Goal: Understand process/instructions

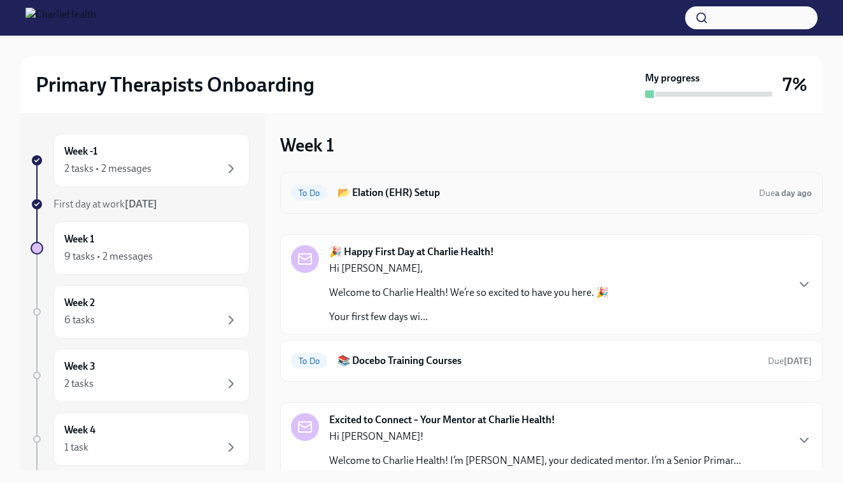
click at [413, 194] on h6 "📂 Elation (EHR) Setup" at bounding box center [542, 193] width 411 height 14
click at [407, 192] on h6 "📂 Elation (EHR) Setup" at bounding box center [542, 193] width 411 height 14
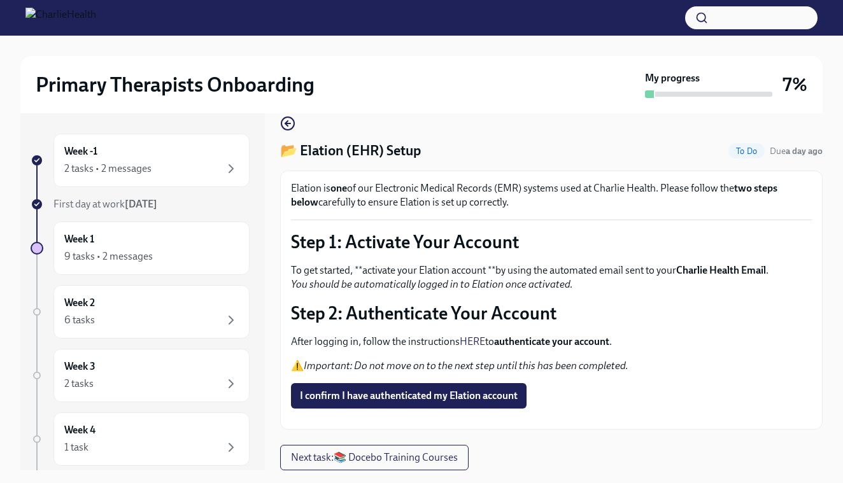
scroll to position [60, 0]
click at [399, 390] on span "I confirm I have authenticated my Elation account" at bounding box center [409, 396] width 218 height 13
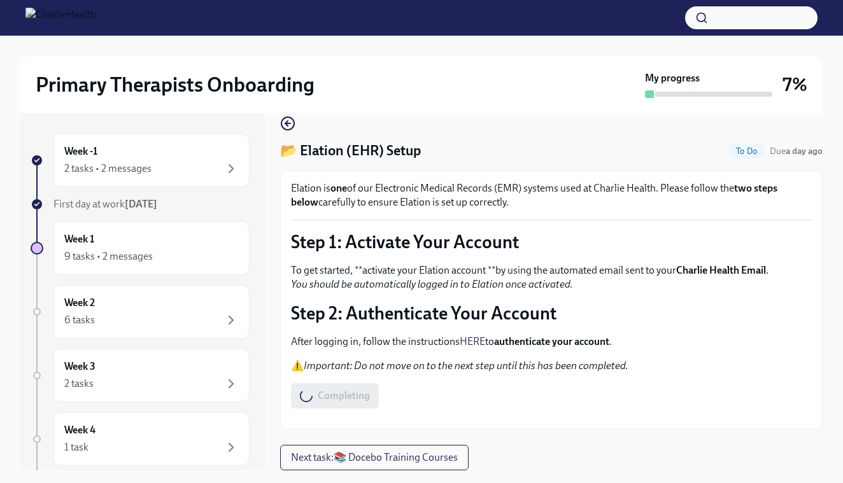
click at [479, 336] on link "HERE" at bounding box center [472, 342] width 25 height 12
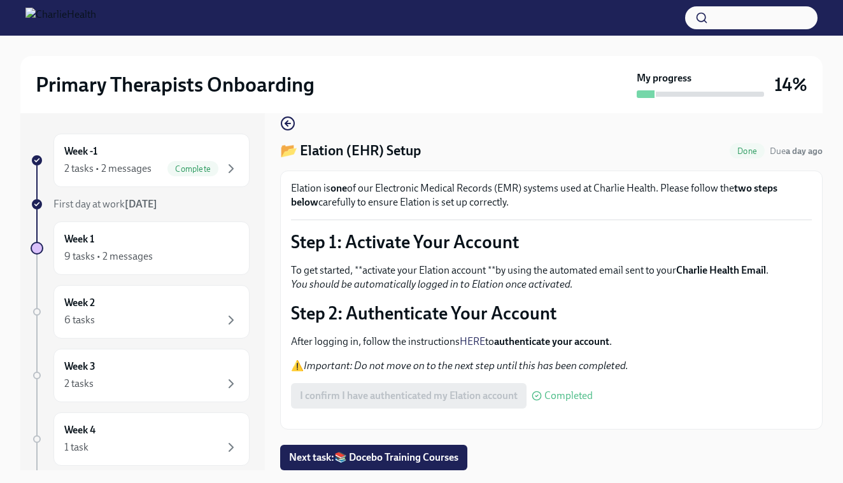
click at [533, 383] on div "I confirm I have authenticated my Elation account Completed" at bounding box center [442, 395] width 302 height 25
click at [472, 336] on link "HERE" at bounding box center [472, 342] width 25 height 12
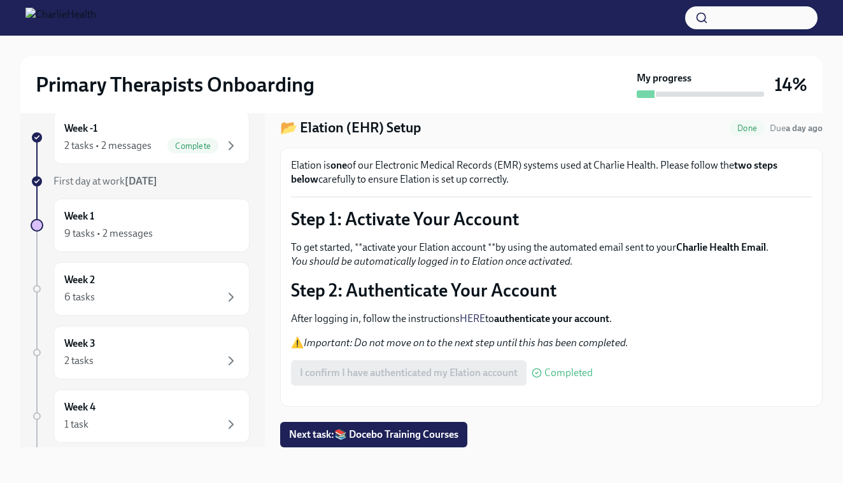
scroll to position [35, 0]
click at [469, 313] on link "HERE" at bounding box center [472, 319] width 25 height 12
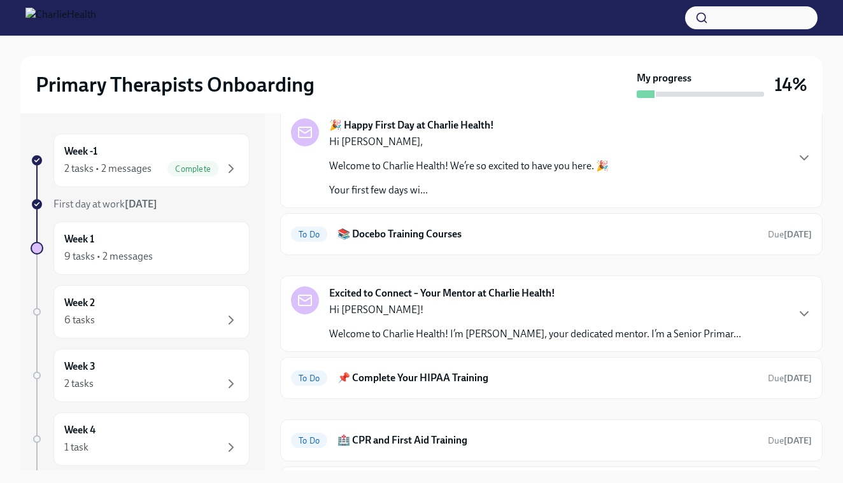
scroll to position [66, 0]
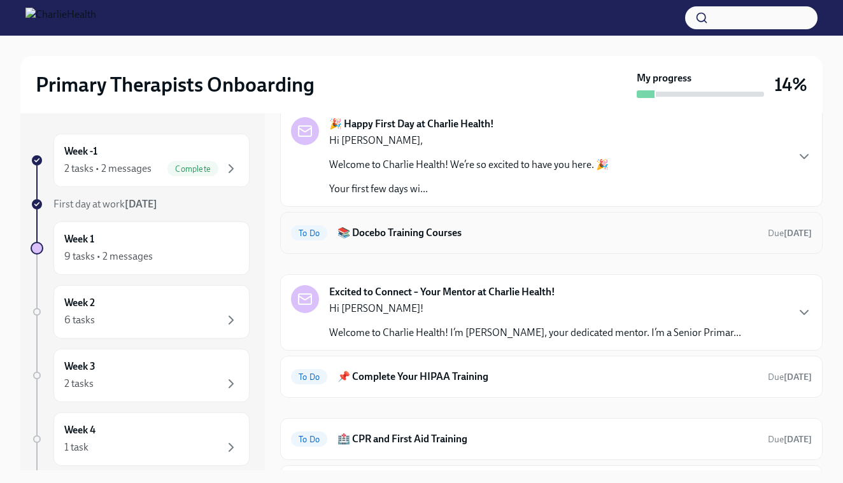
click at [383, 235] on h6 "📚 Docebo Training Courses" at bounding box center [547, 233] width 420 height 14
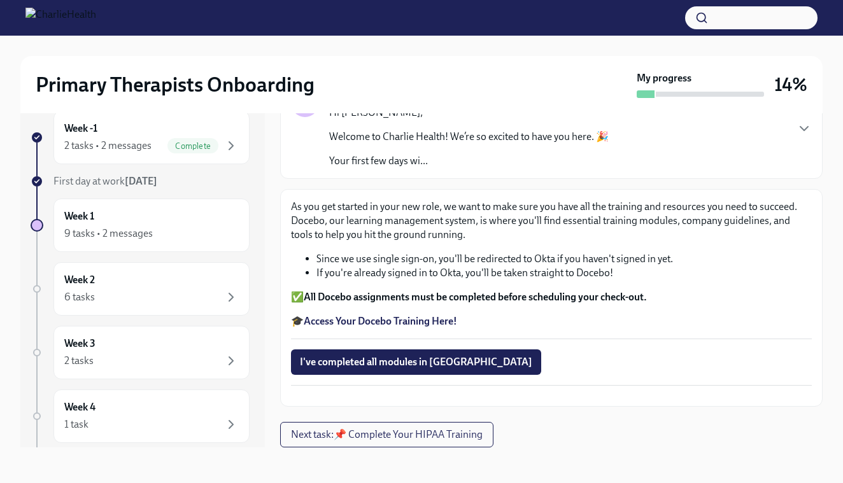
scroll to position [23, 0]
click at [344, 315] on strong "Access Your Docebo Training Here!" at bounding box center [380, 321] width 153 height 12
